Goal: Navigation & Orientation: Find specific page/section

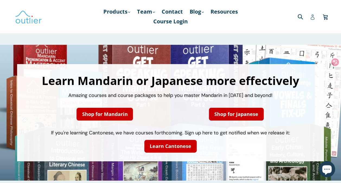
click at [311, 17] on icon at bounding box center [312, 16] width 4 height 5
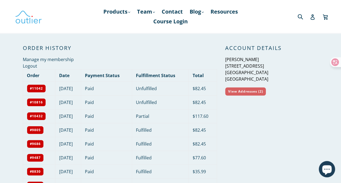
click at [248, 90] on link "View Addresses (2)" at bounding box center [245, 91] width 41 height 8
click at [299, 25] on div "Submit Search Account Cart Cart expand/collapse" at bounding box center [287, 16] width 78 height 33
click at [312, 18] on icon at bounding box center [312, 16] width 5 height 5
click at [325, 18] on icon at bounding box center [325, 16] width 5 height 4
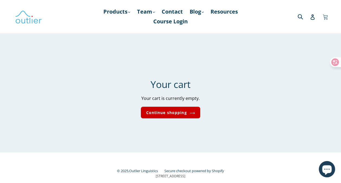
click at [325, 18] on icon at bounding box center [325, 16] width 5 height 4
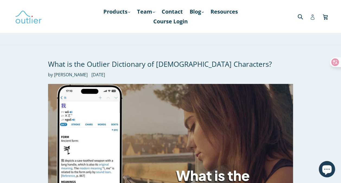
click at [312, 18] on icon at bounding box center [312, 16] width 5 height 5
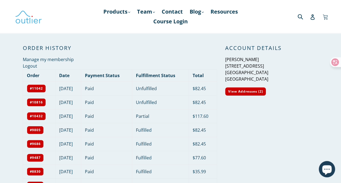
click at [322, 19] on icon at bounding box center [324, 16] width 5 height 8
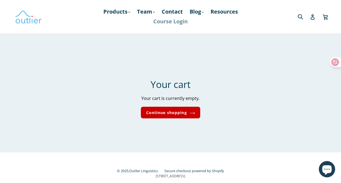
click at [166, 20] on link "Course Login" at bounding box center [170, 22] width 40 height 10
